Goal: Task Accomplishment & Management: Use online tool/utility

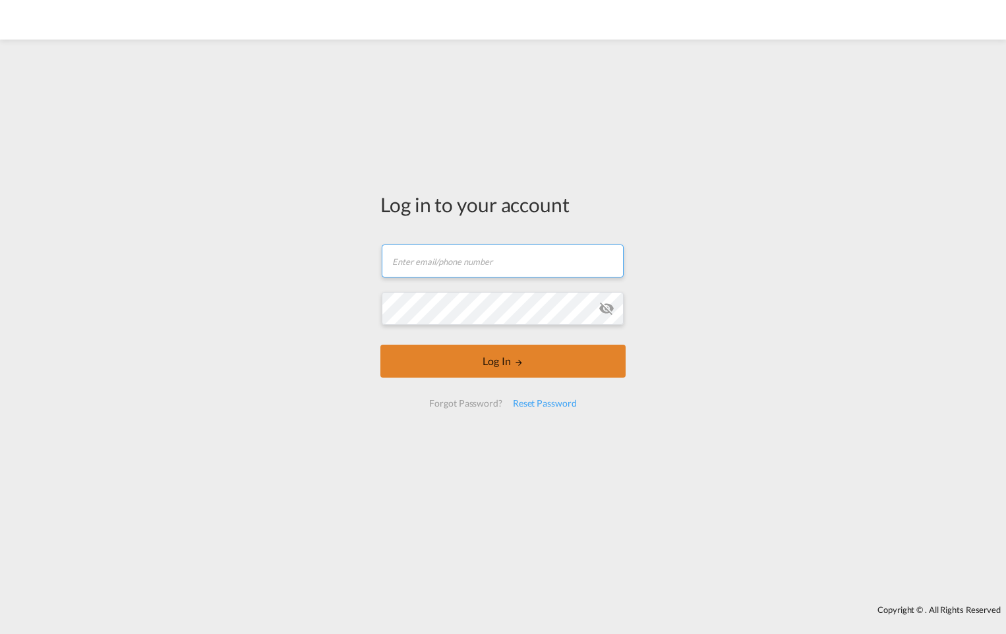
type input "[PERSON_NAME][EMAIL_ADDRESS][PERSON_NAME][DOMAIN_NAME]"
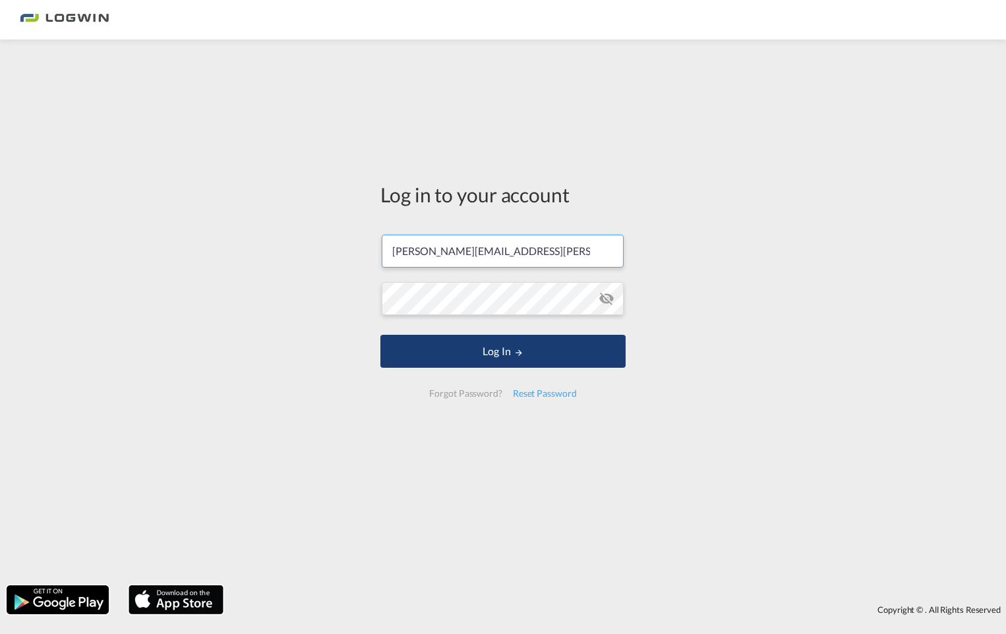
click at [535, 367] on button "Log In" at bounding box center [502, 351] width 245 height 33
